Goal: Transaction & Acquisition: Obtain resource

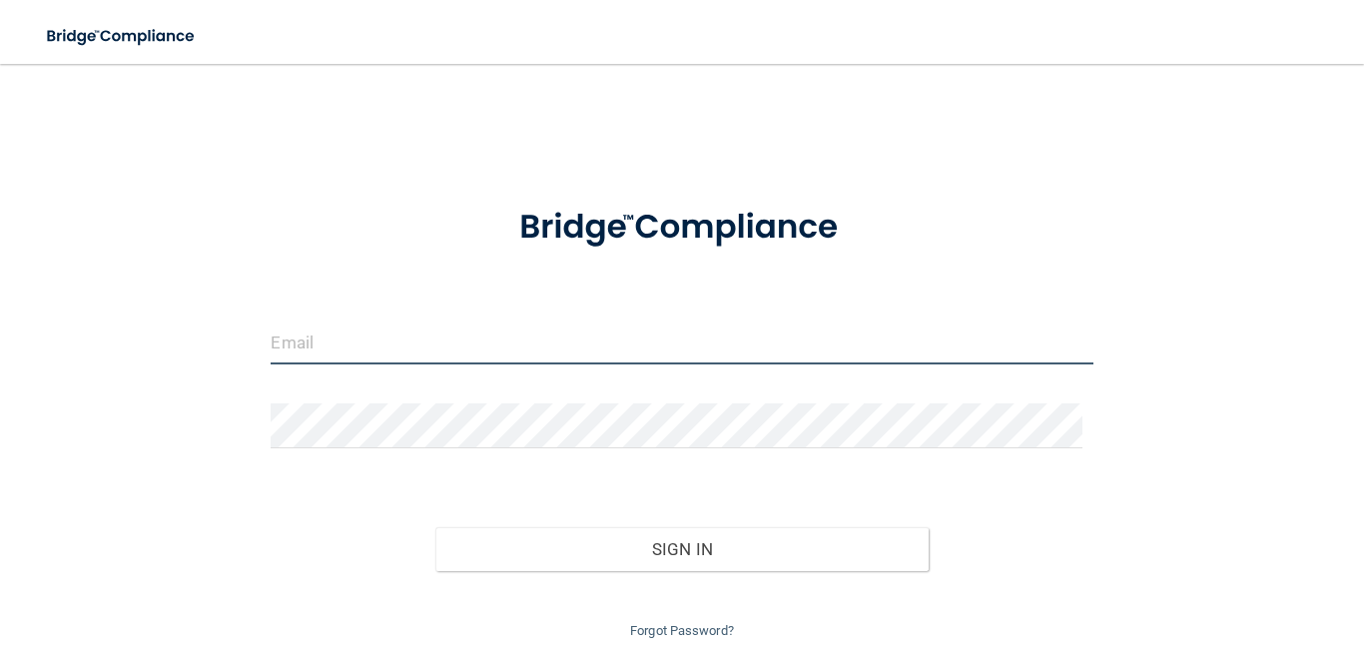
click at [411, 339] on input "email" at bounding box center [682, 342] width 822 height 45
click at [394, 329] on input "email" at bounding box center [682, 342] width 822 height 45
click at [308, 346] on input "email" at bounding box center [682, 342] width 822 height 45
click at [384, 327] on input "email" at bounding box center [682, 342] width 822 height 45
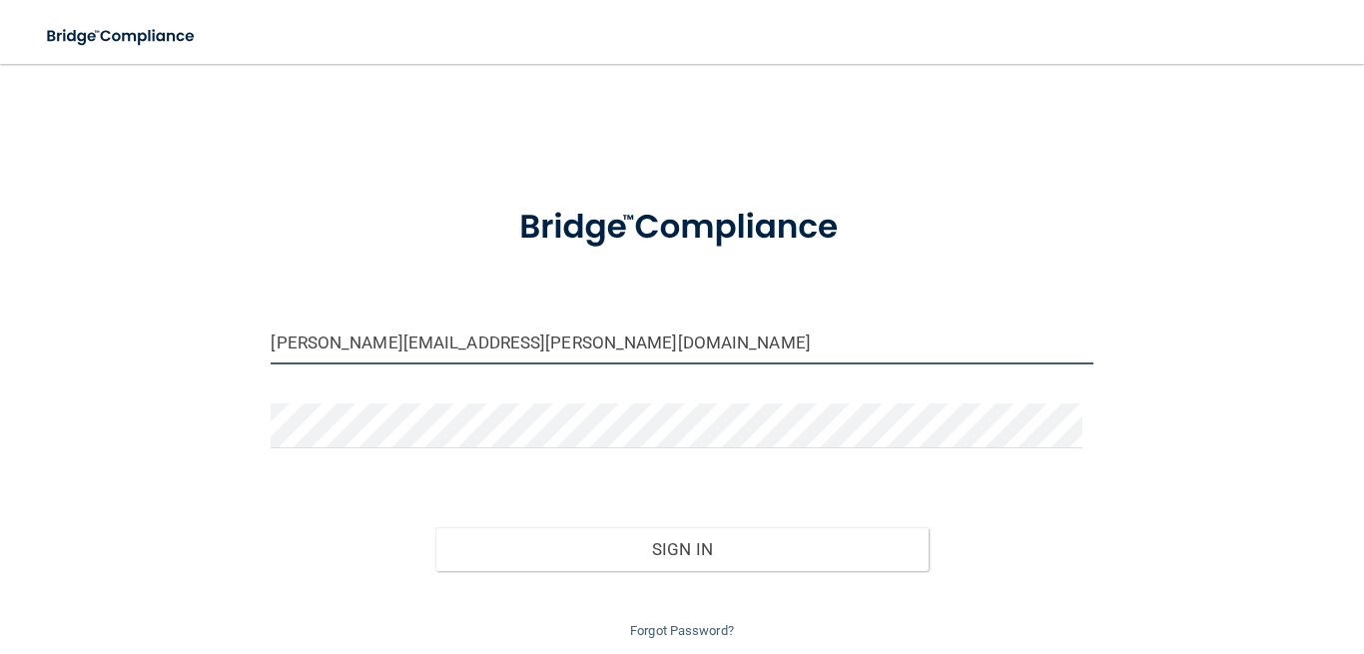
type input "letty.moore@gmail.com"
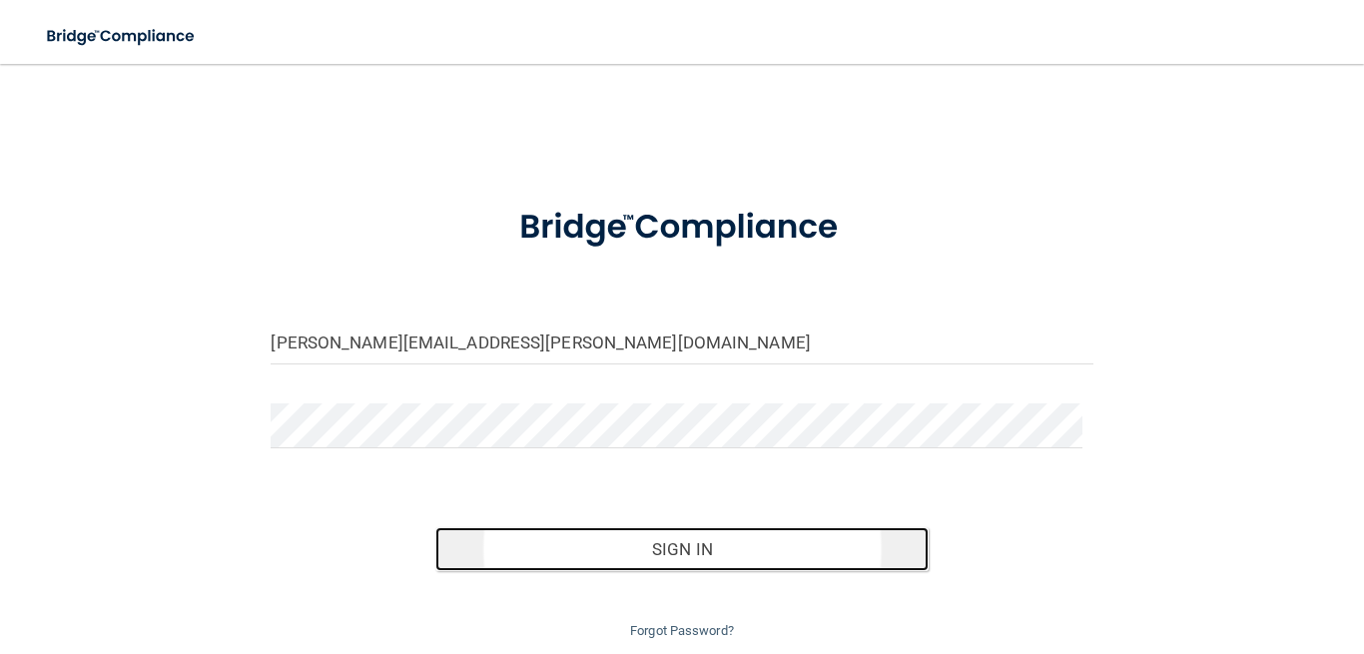
click at [683, 547] on button "Sign In" at bounding box center [681, 549] width 493 height 44
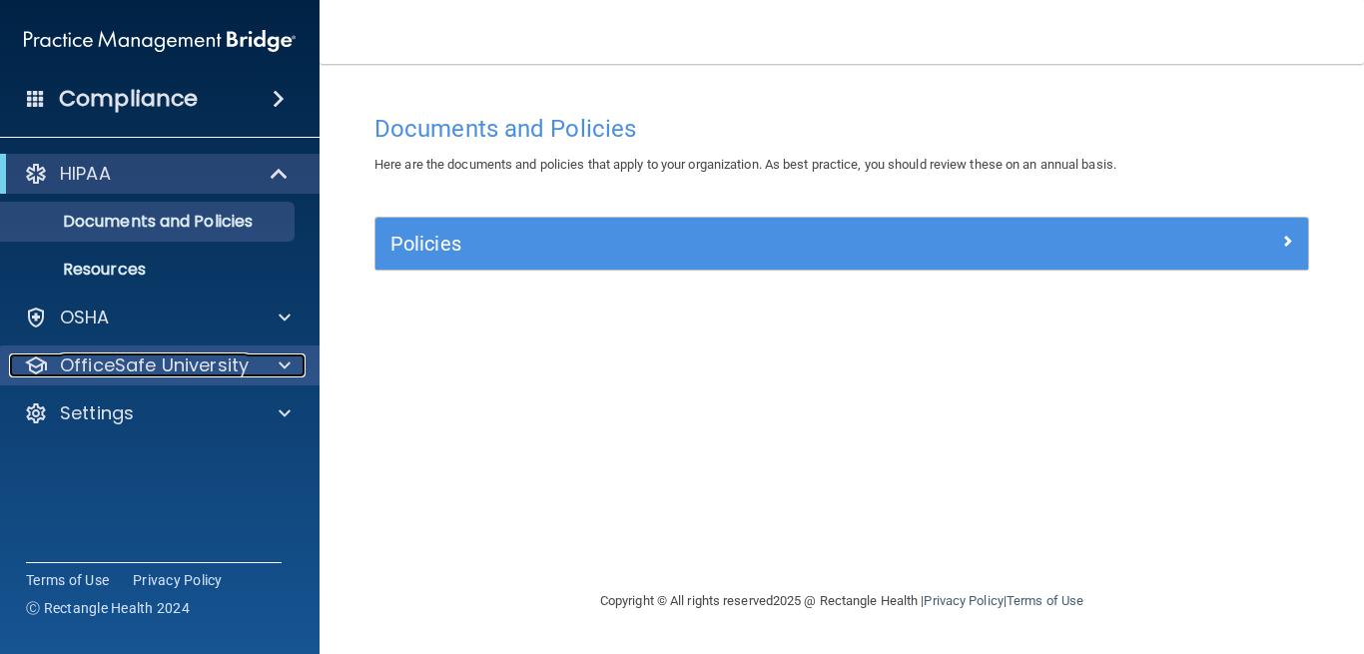
click at [219, 364] on p "OfficeSafe University" at bounding box center [154, 366] width 189 height 24
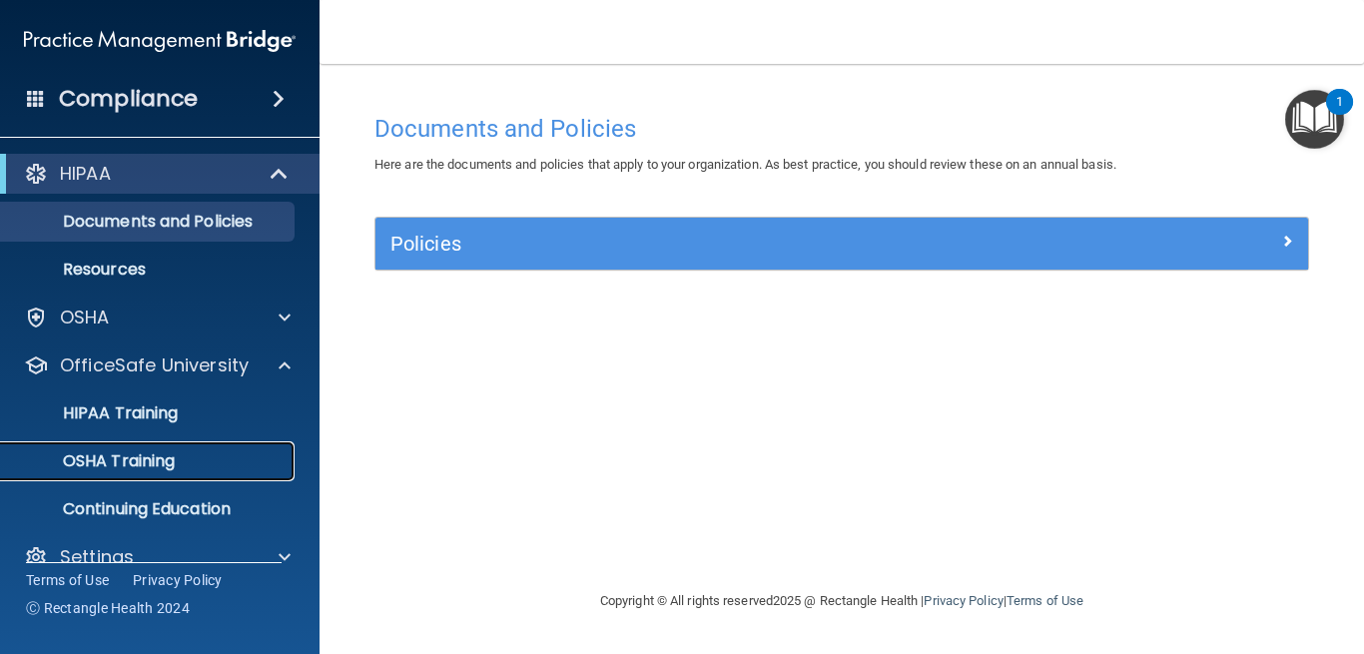
click at [149, 453] on p "OSHA Training" at bounding box center [94, 461] width 162 height 20
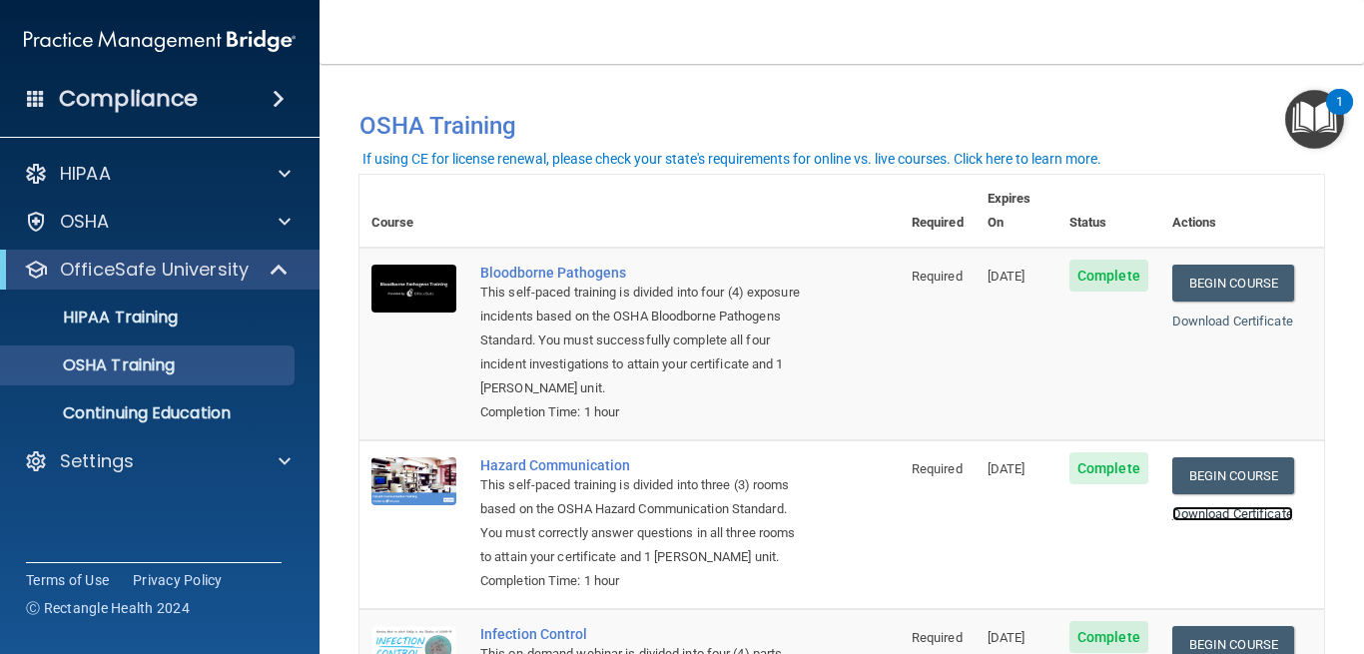
click at [1224, 506] on link "Download Certificate" at bounding box center [1233, 513] width 121 height 15
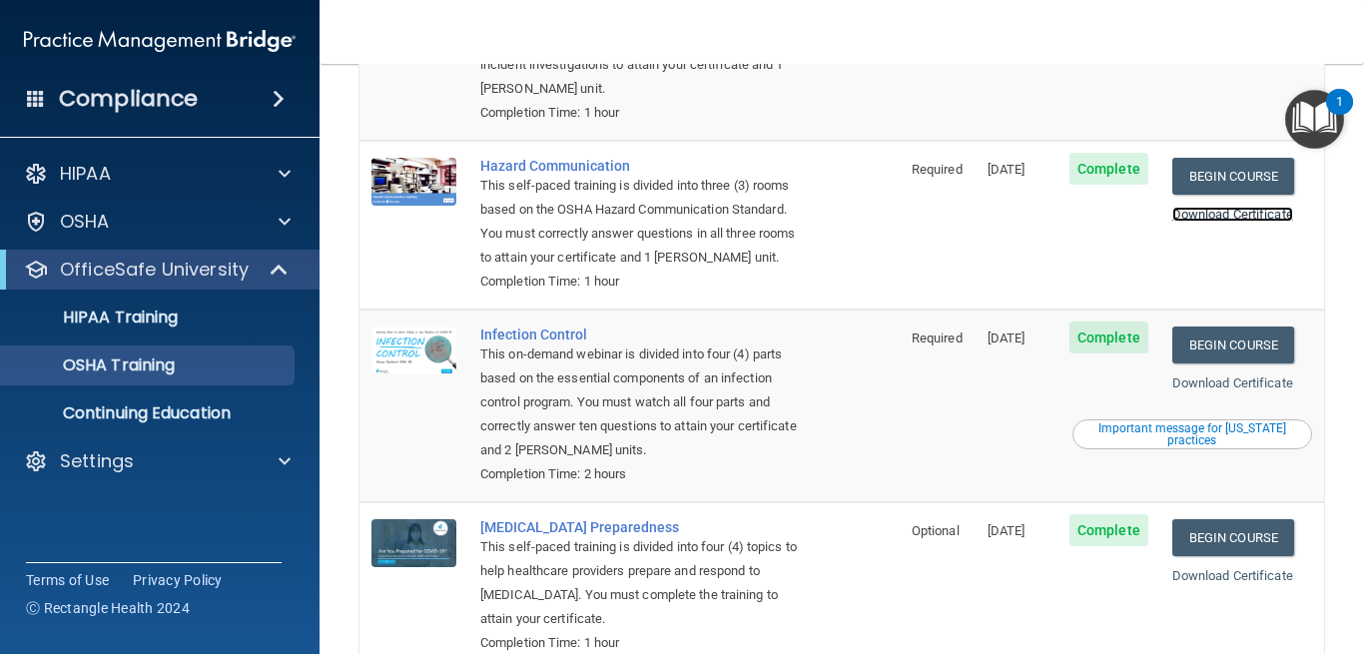
scroll to position [360, 0]
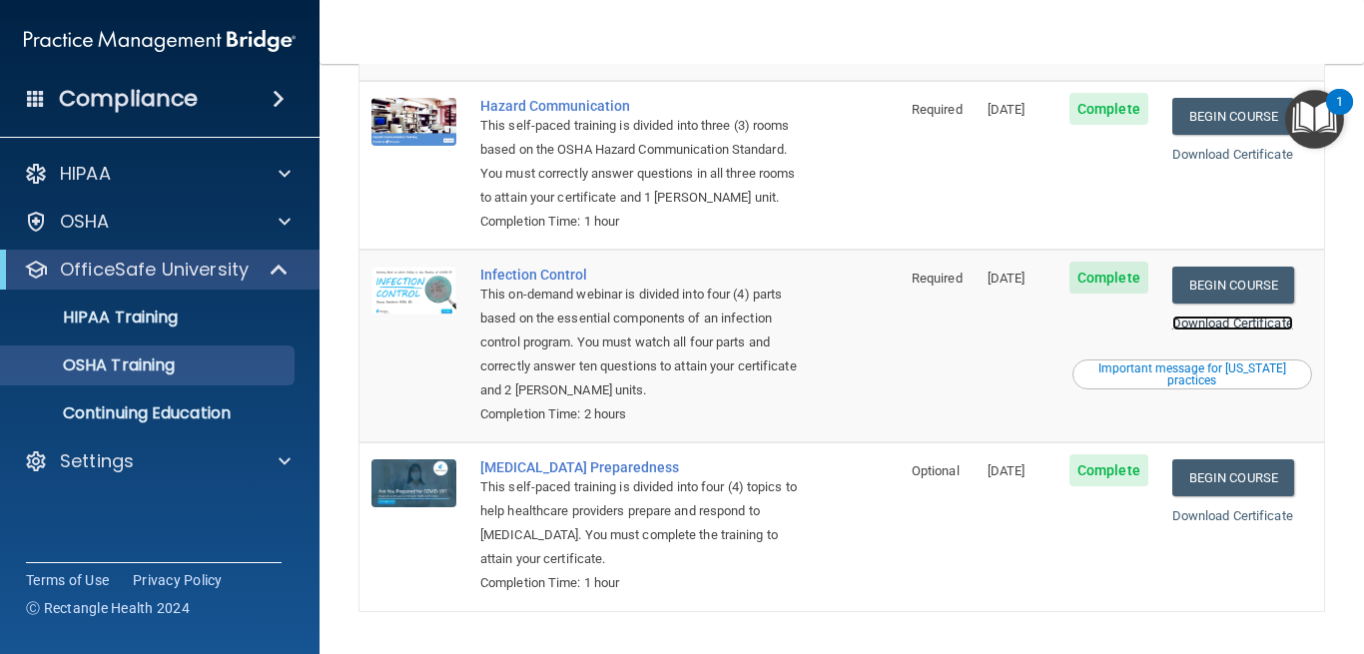
click at [1213, 320] on link "Download Certificate" at bounding box center [1233, 323] width 121 height 15
click at [1212, 328] on link "Download Certificate" at bounding box center [1233, 323] width 121 height 15
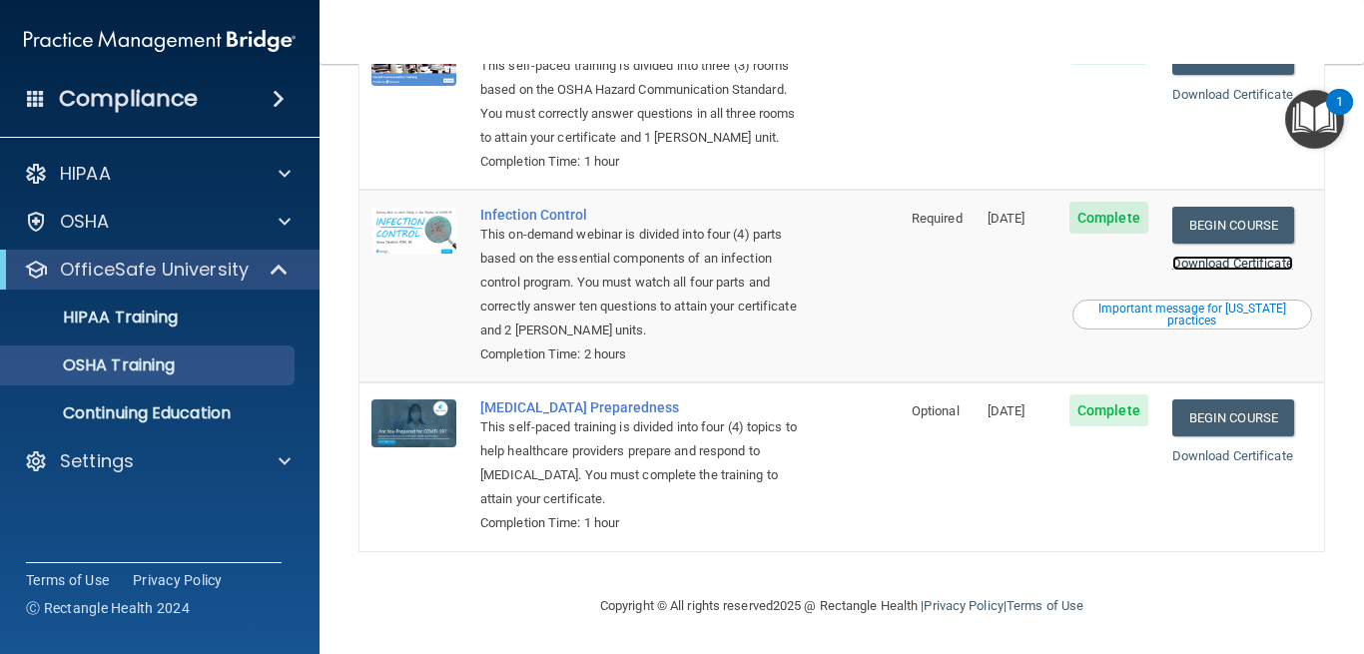
scroll to position [424, 0]
click at [1199, 451] on link "Download Certificate" at bounding box center [1233, 455] width 121 height 15
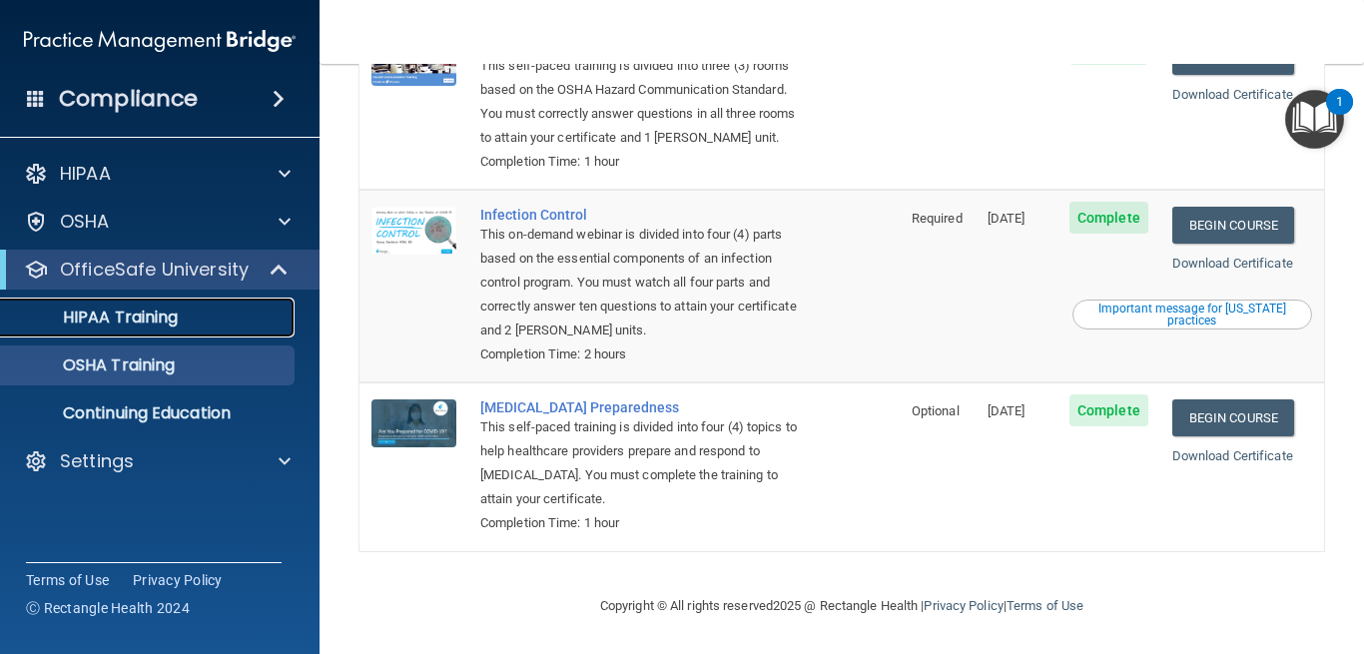
click at [130, 311] on p "HIPAA Training" at bounding box center [95, 318] width 165 height 20
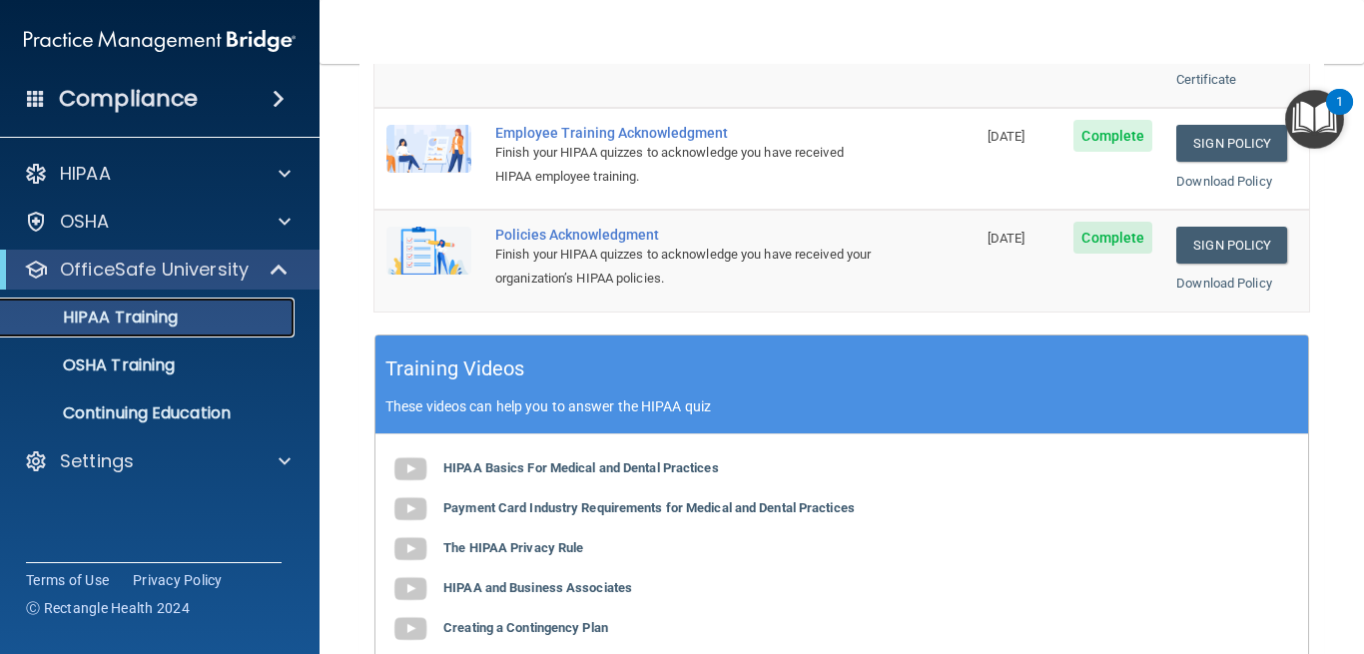
scroll to position [166, 0]
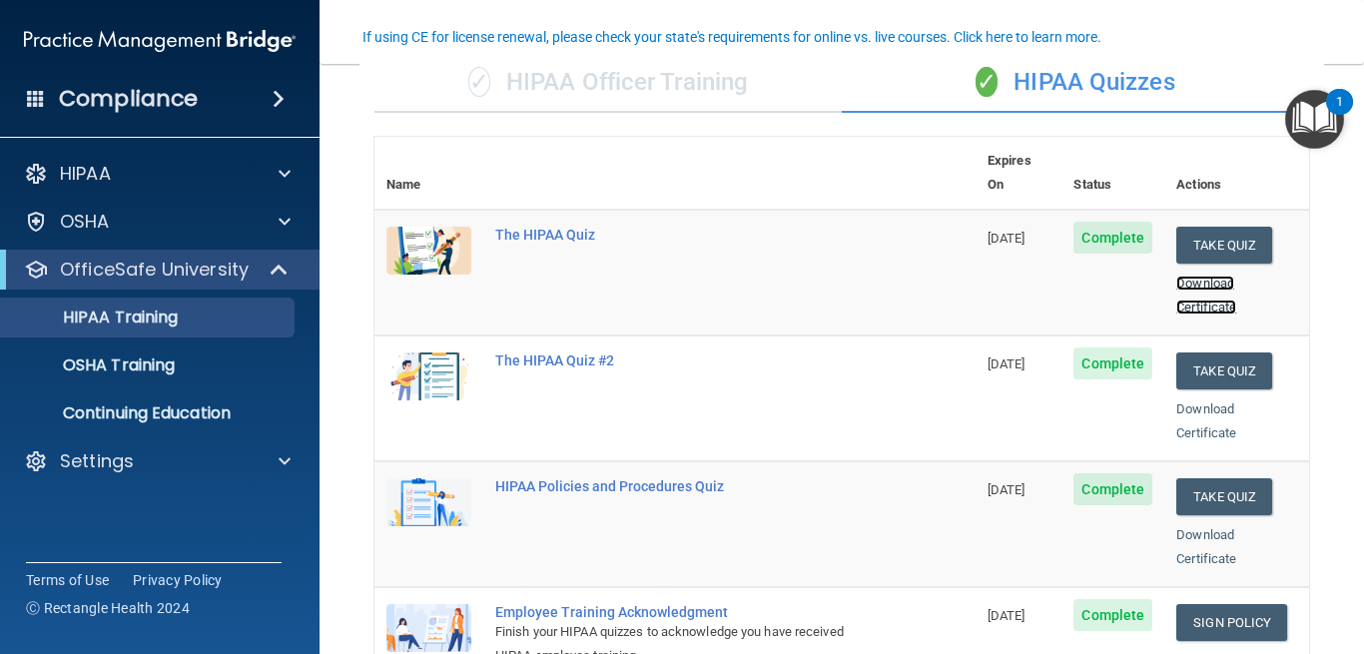
click at [1192, 276] on link "Download Certificate" at bounding box center [1207, 295] width 60 height 39
click at [1188, 402] on link "Download Certificate" at bounding box center [1207, 421] width 60 height 39
click at [1197, 527] on link "Download Certificate" at bounding box center [1207, 546] width 60 height 39
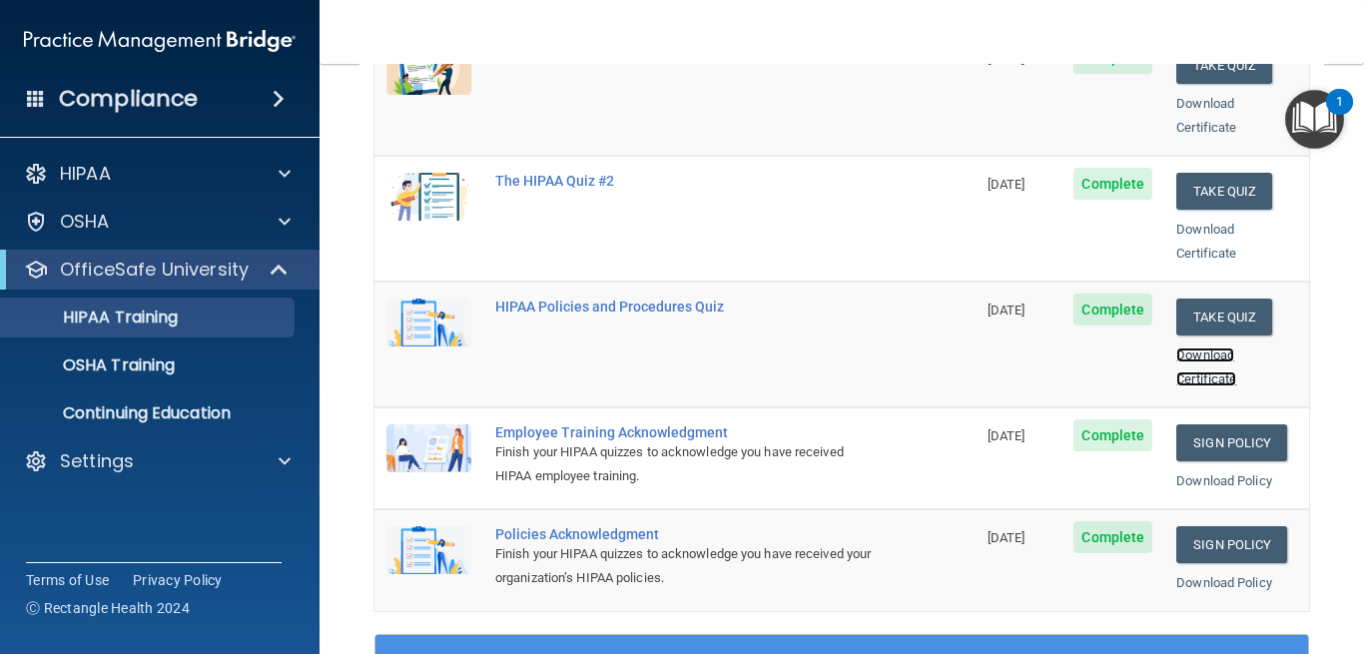
scroll to position [406, 0]
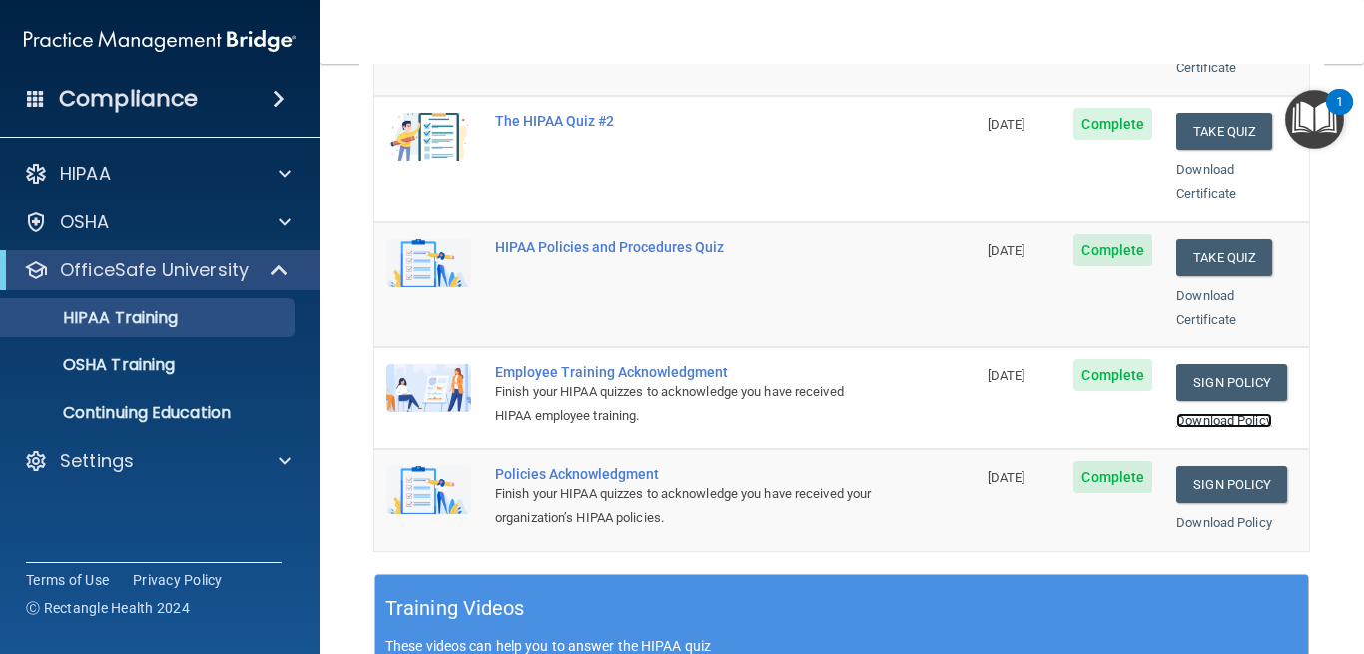
click at [1207, 413] on link "Download Policy" at bounding box center [1225, 420] width 96 height 15
click at [1211, 515] on link "Download Policy" at bounding box center [1225, 522] width 96 height 15
